Goal: Task Accomplishment & Management: Manage account settings

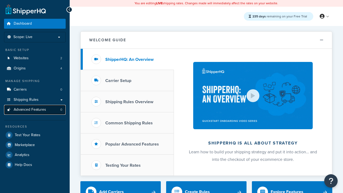
click at [35, 110] on span "Advanced Features" at bounding box center [30, 110] width 32 height 5
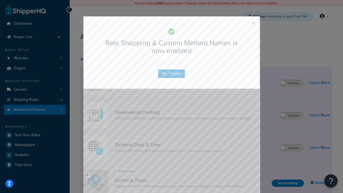
scroll to position [239, 0]
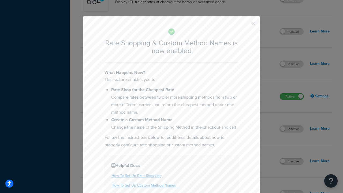
click at [246, 24] on button "button" at bounding box center [245, 24] width 1 height 1
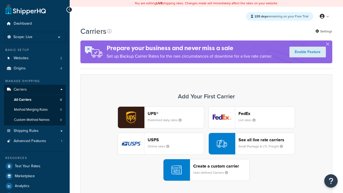
click at [207, 144] on div "UPS® Published daily rates FedEx List rates USPS Online rates See all live rate…" at bounding box center [206, 144] width 241 height 75
click at [252, 144] on div "See all live rate carriers Small Package & LTL Freight" at bounding box center [267, 143] width 56 height 13
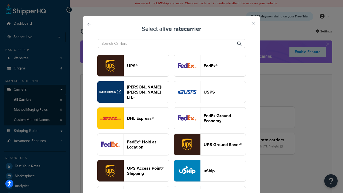
click at [210, 92] on header "USPS" at bounding box center [225, 92] width 42 height 5
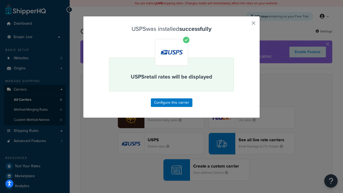
click at [246, 25] on button "button" at bounding box center [245, 24] width 1 height 1
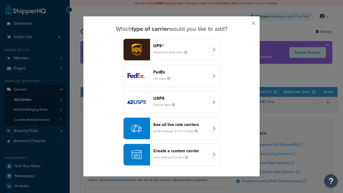
click at [172, 122] on header "See all live rate carriers" at bounding box center [181, 124] width 56 height 5
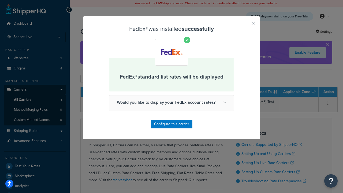
click at [246, 25] on button "button" at bounding box center [245, 24] width 1 height 1
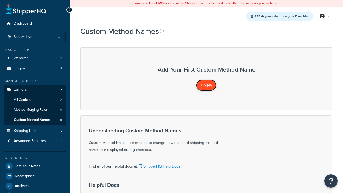
click at [207, 85] on span "+ New" at bounding box center [207, 85] width 12 height 6
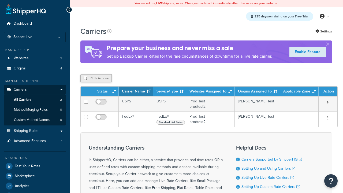
click at [85, 79] on input "checkbox" at bounding box center [85, 78] width 4 height 4
checkbox input "true"
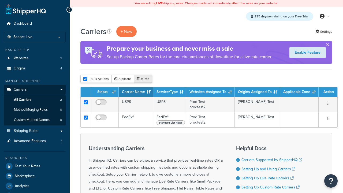
click at [144, 79] on button "Delete" at bounding box center [143, 79] width 19 height 8
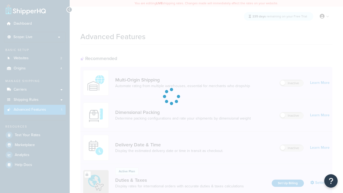
scroll to position [239, 0]
